Goal: Communication & Community: Answer question/provide support

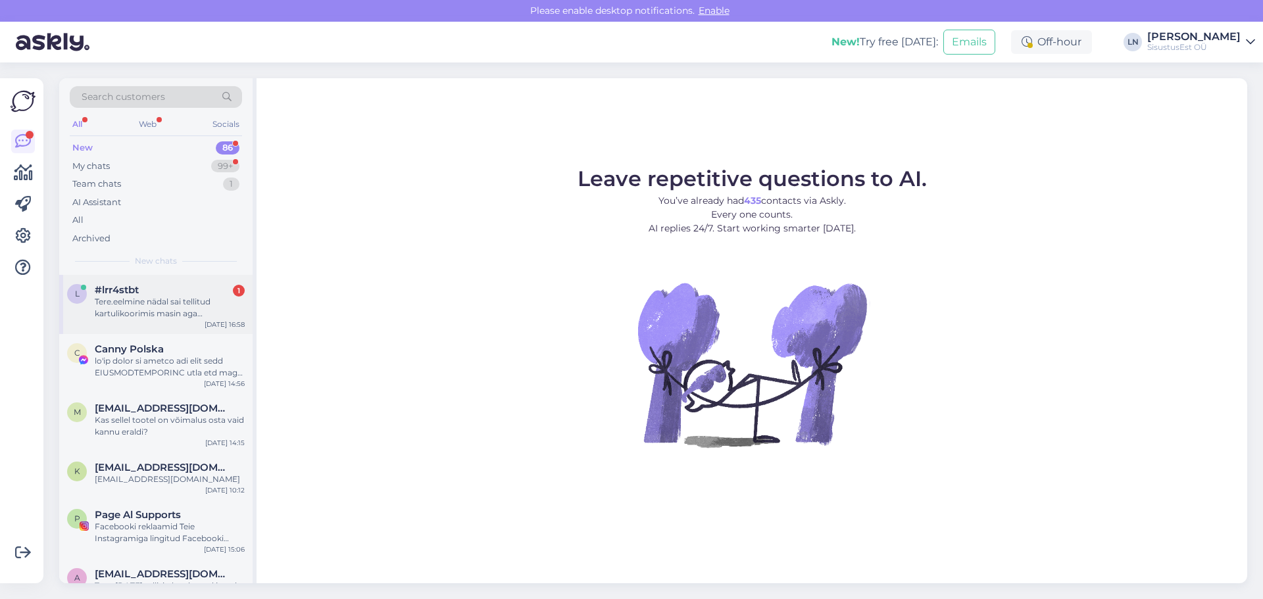
click at [140, 295] on div "#lrr4stbt 1" at bounding box center [170, 290] width 150 height 12
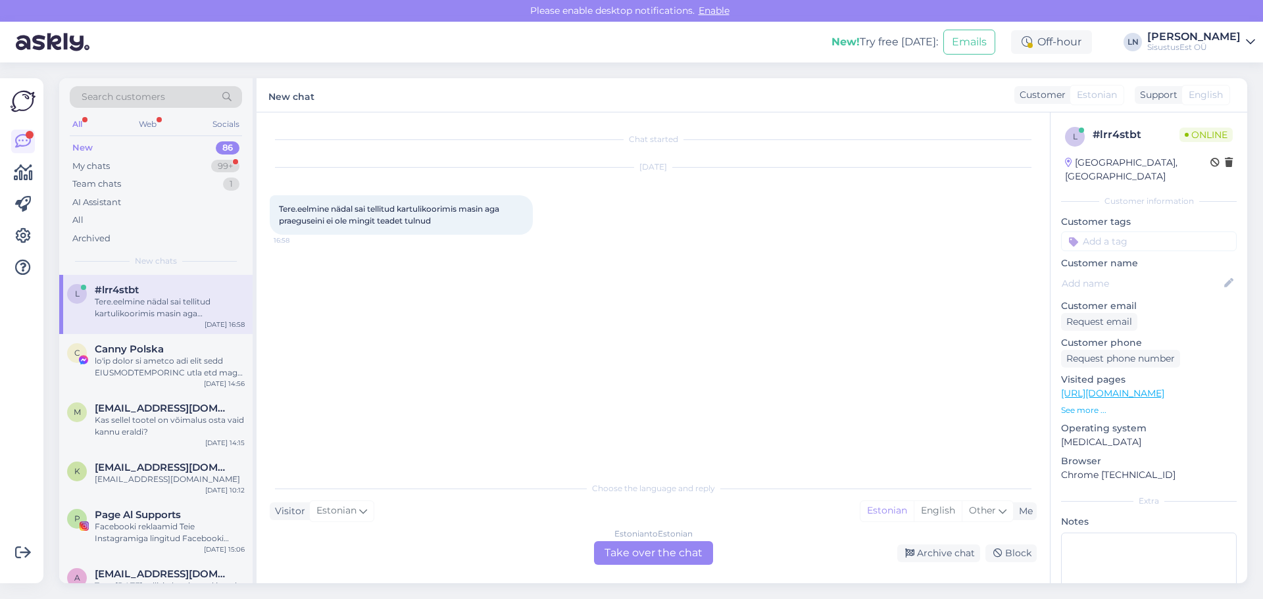
click at [604, 556] on div "Estonian to Estonian Take over the chat" at bounding box center [653, 553] width 119 height 24
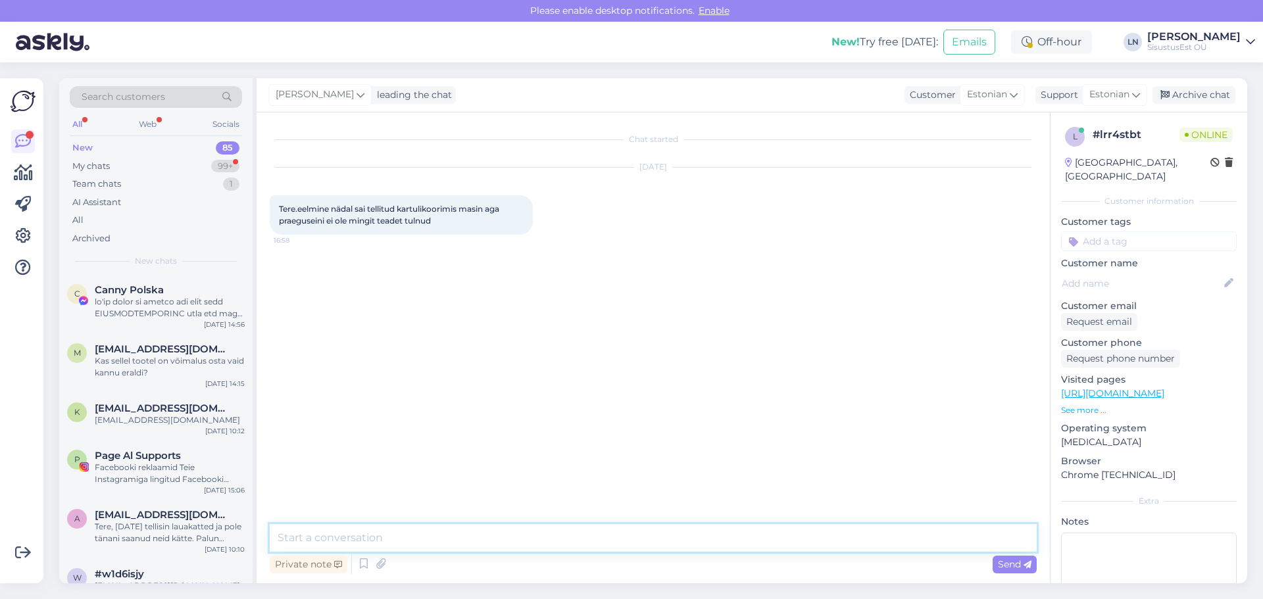
click at [383, 533] on textarea at bounding box center [653, 538] width 767 height 28
type textarea "m"
type textarea "tere"
type textarea "mis tellimuse nr?"
click at [96, 166] on div "My chats" at bounding box center [90, 166] width 37 height 13
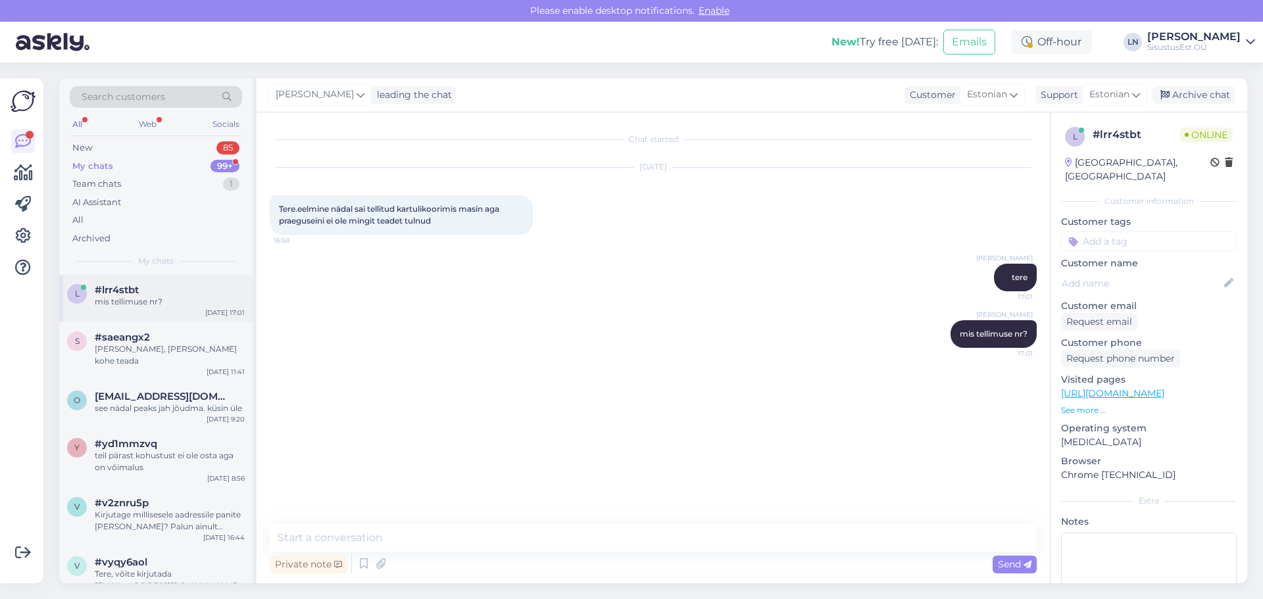
click at [131, 302] on div "mis tellimuse nr?" at bounding box center [170, 302] width 150 height 12
click at [287, 385] on span "630368" at bounding box center [293, 390] width 29 height 10
copy div "630368 17:02"
click at [318, 543] on textarea at bounding box center [653, 538] width 767 height 28
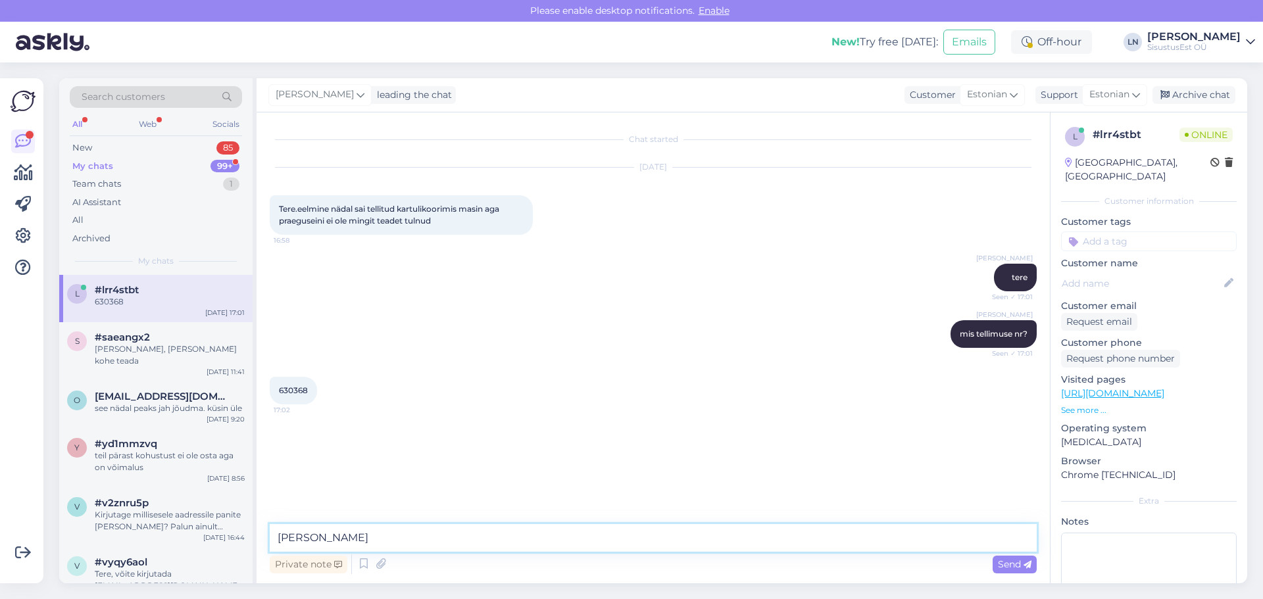
type textarea "J"
type textarea "m"
type textarea "kirjutasin [PERSON_NAME] teile just"
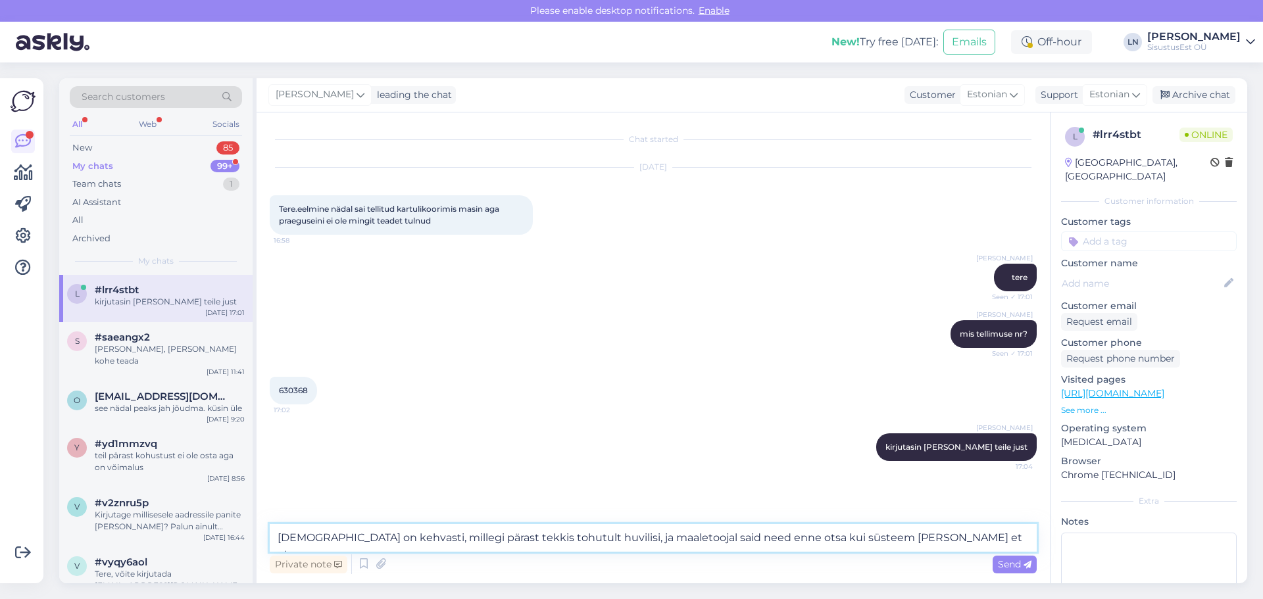
type textarea "[DEMOGRAPHIC_DATA] on kehvasti, millegi pärast tekkis tohutult huvilisi, ja maa…"
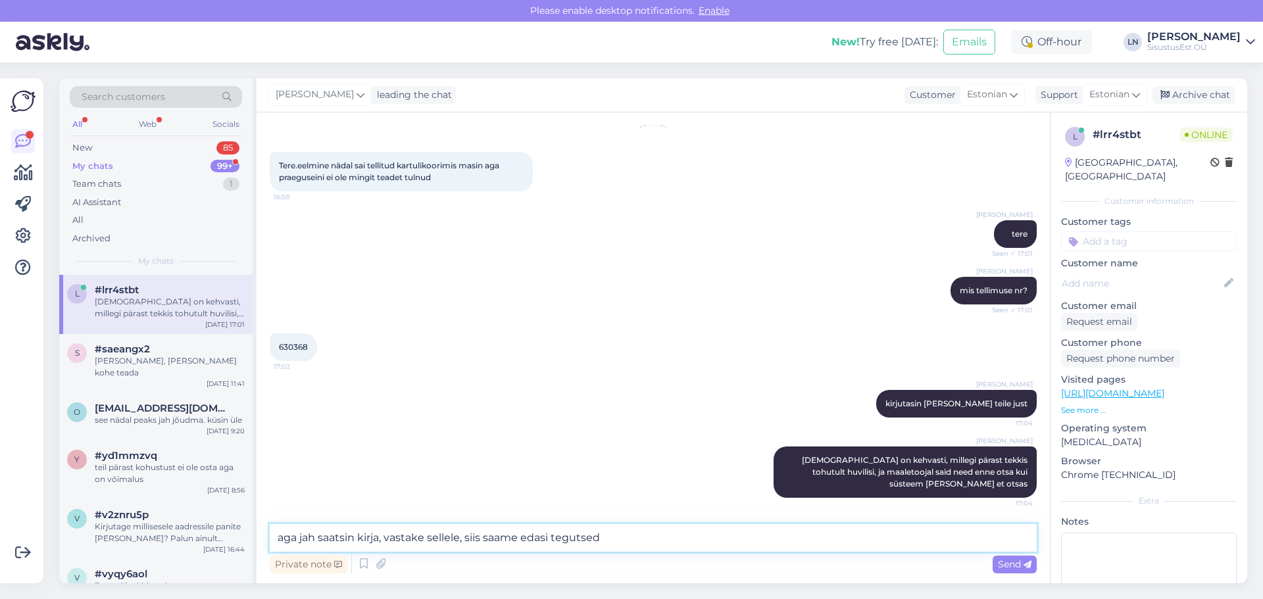
type textarea "aga jah saatsin kirja, vastake sellele, siis saame edasi tegutseda"
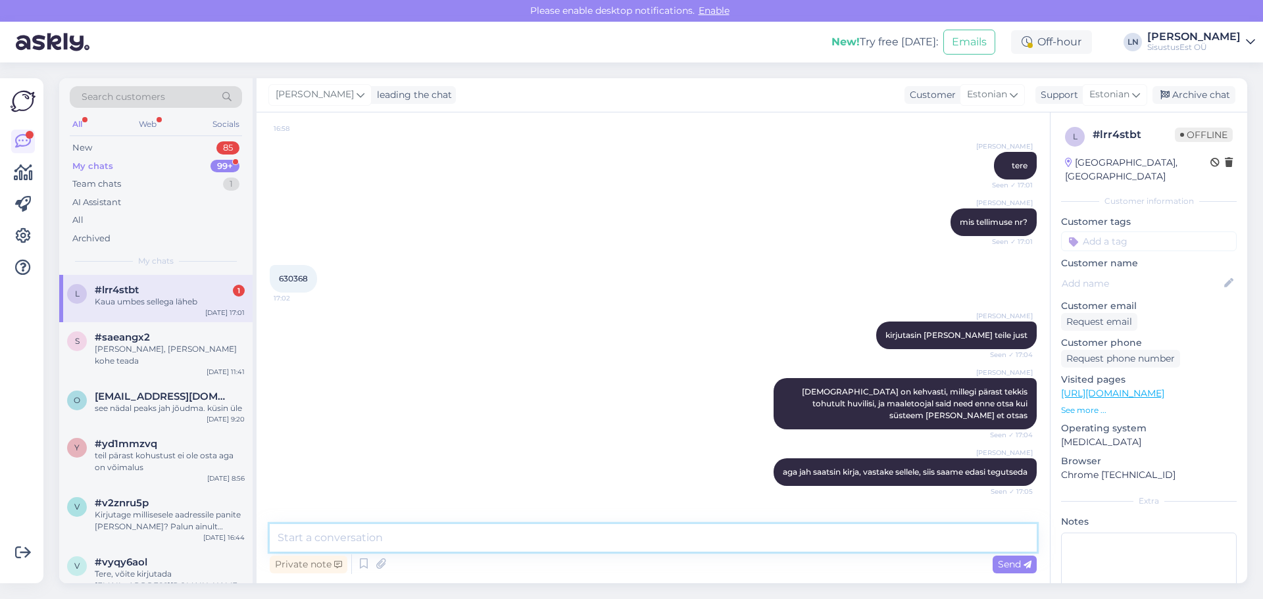
scroll to position [168, 0]
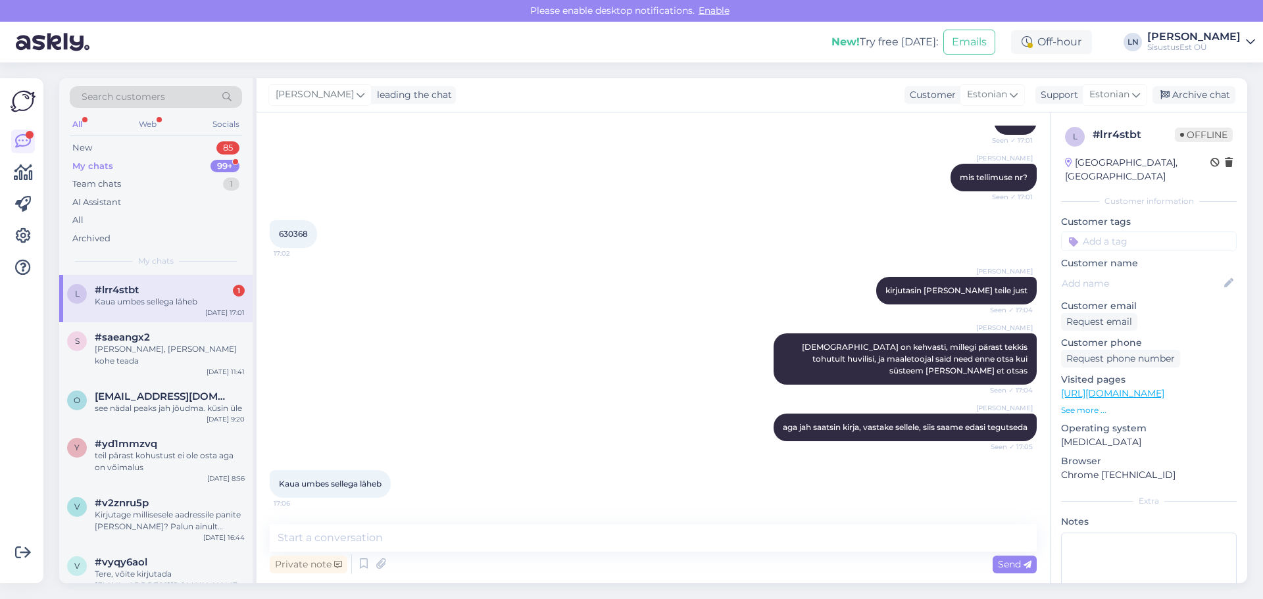
click at [140, 292] on div "#lrr4stbt 1" at bounding box center [170, 290] width 150 height 12
click at [407, 545] on textarea at bounding box center [653, 538] width 767 height 28
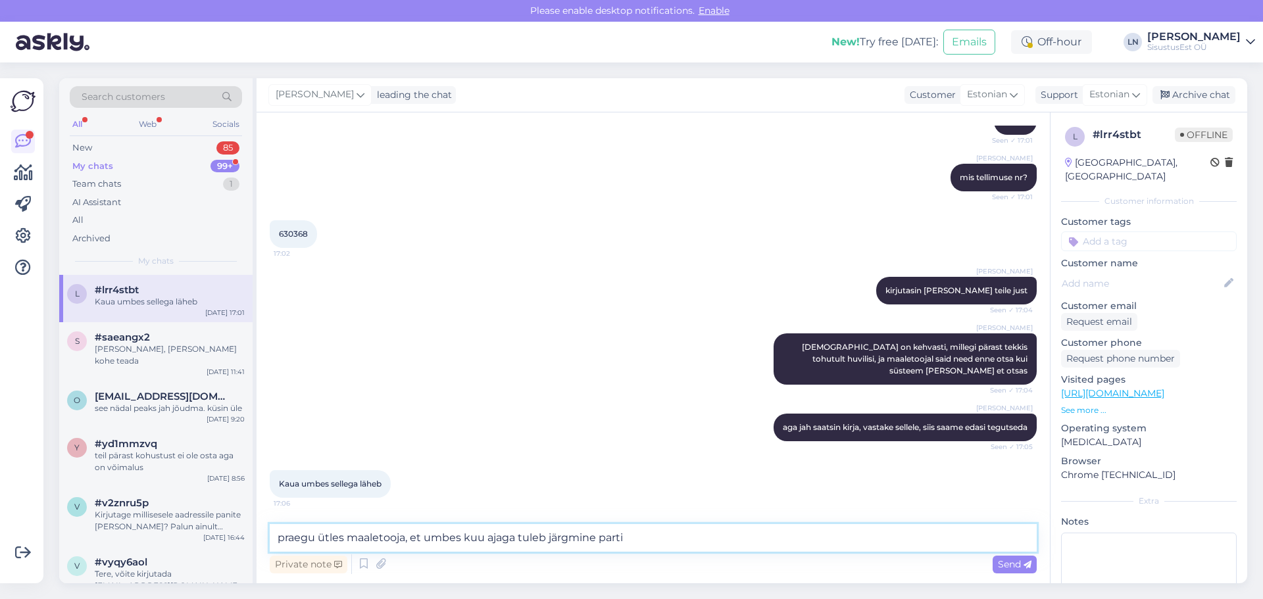
type textarea "praegu ütles maaletooja, et umbes kuu ajaga tuleb järgmine partii"
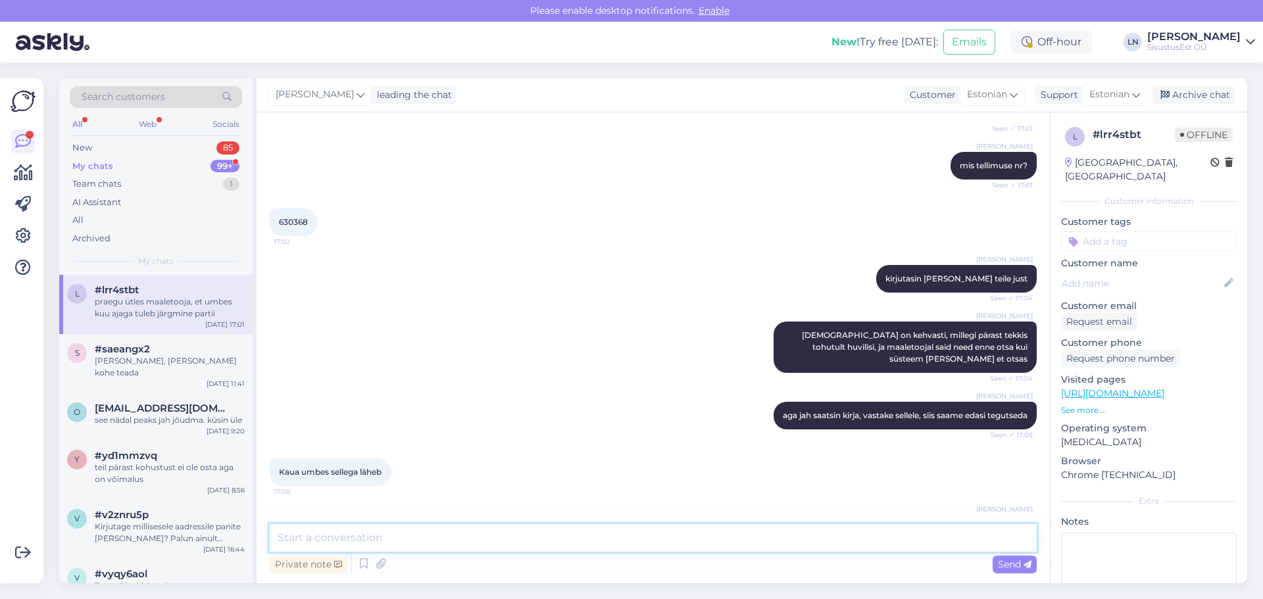
scroll to position [237, 0]
